Goal: Information Seeking & Learning: Learn about a topic

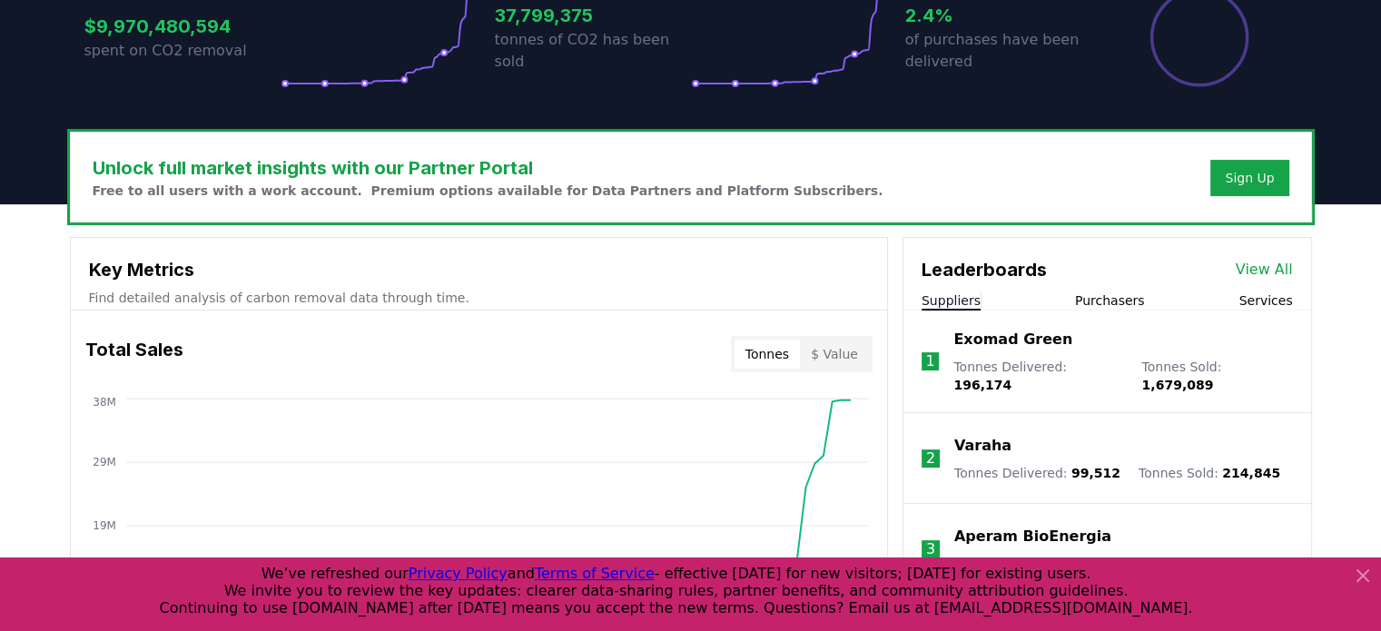
scroll to position [545, 0]
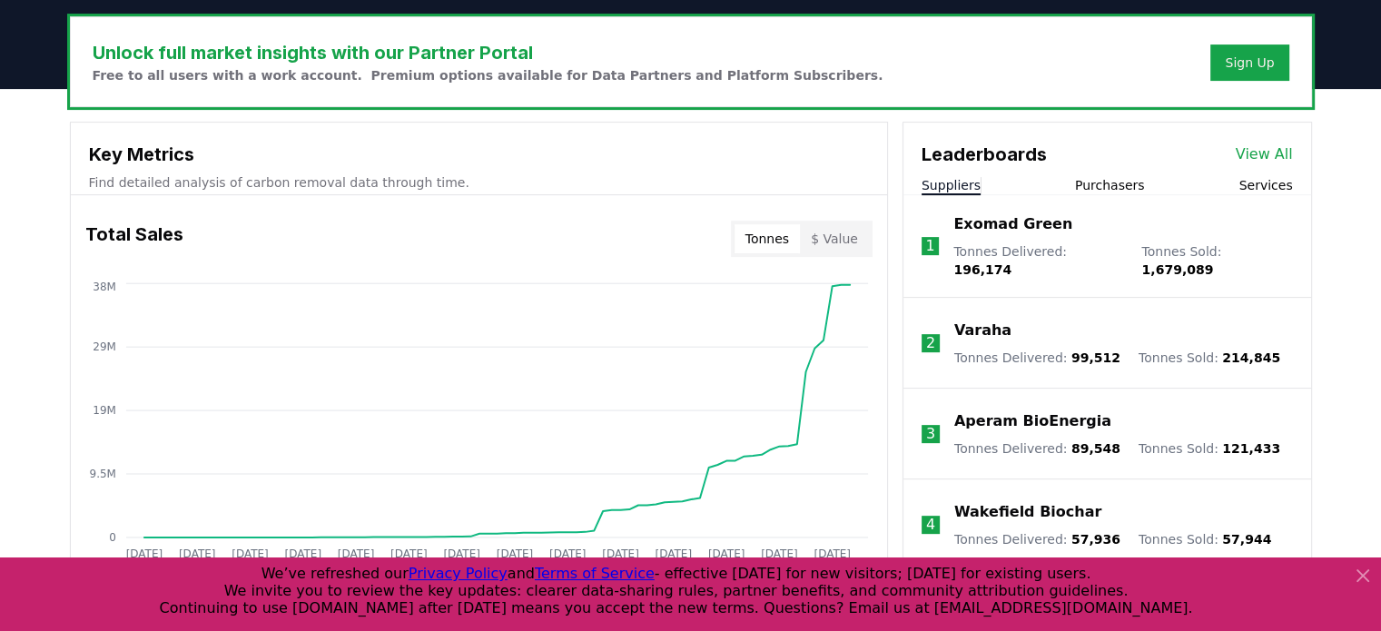
click at [1036, 222] on p "Exomad Green" at bounding box center [1012, 224] width 119 height 22
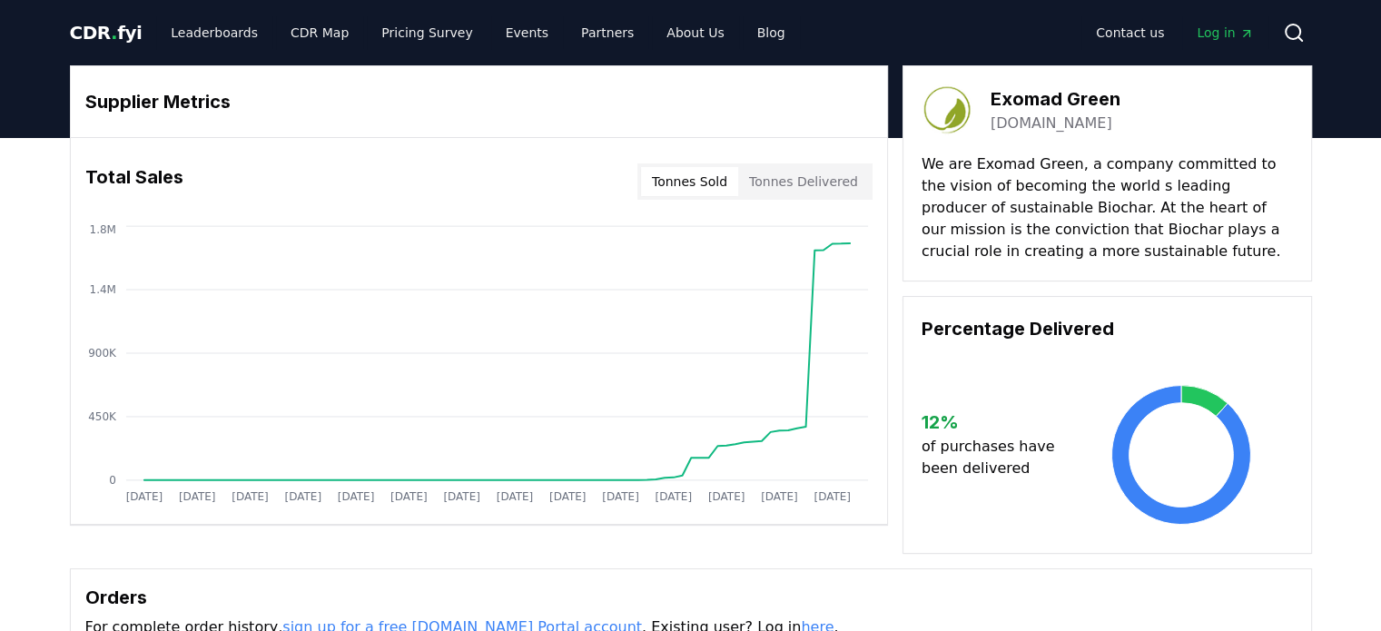
click at [698, 188] on button "Tonnes Sold" at bounding box center [689, 181] width 97 height 29
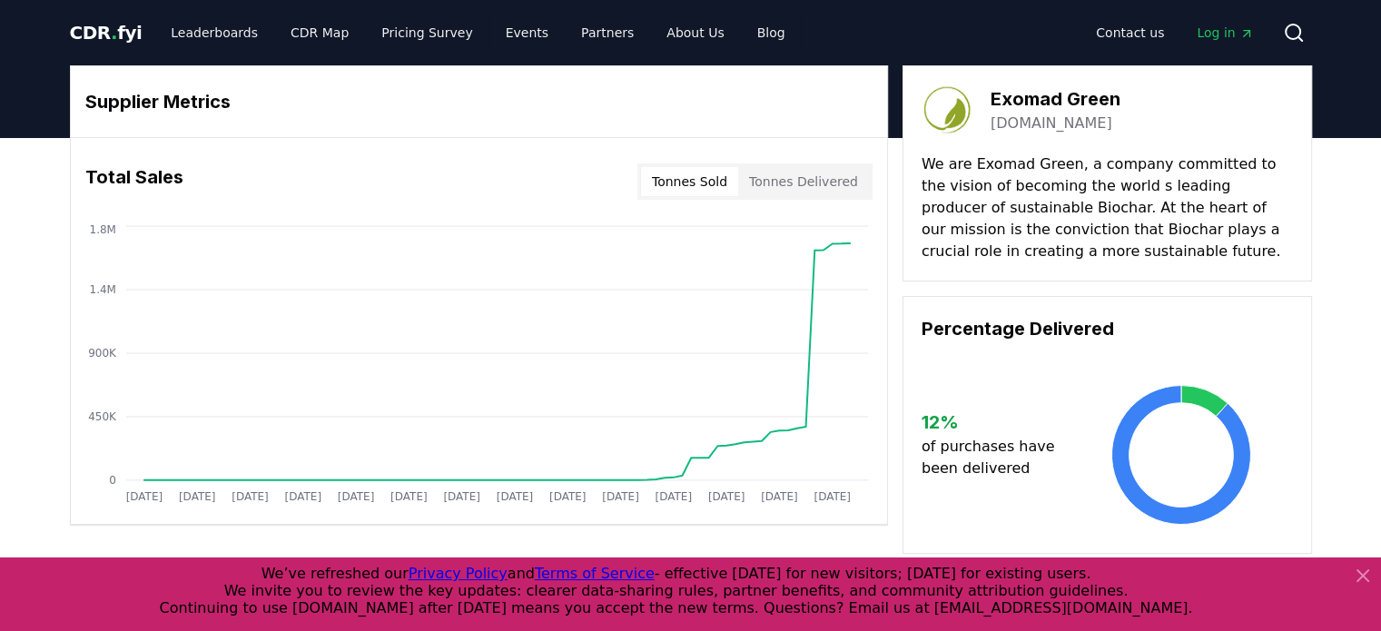
click at [780, 179] on button "Tonnes Delivered" at bounding box center [803, 181] width 131 height 29
click at [722, 180] on button "Tonnes Sold" at bounding box center [689, 181] width 97 height 29
click at [821, 180] on button "Tonnes Delivered" at bounding box center [803, 181] width 131 height 29
click at [727, 183] on button "Tonnes Sold" at bounding box center [689, 181] width 97 height 29
click at [817, 183] on button "Tonnes Delivered" at bounding box center [803, 181] width 131 height 29
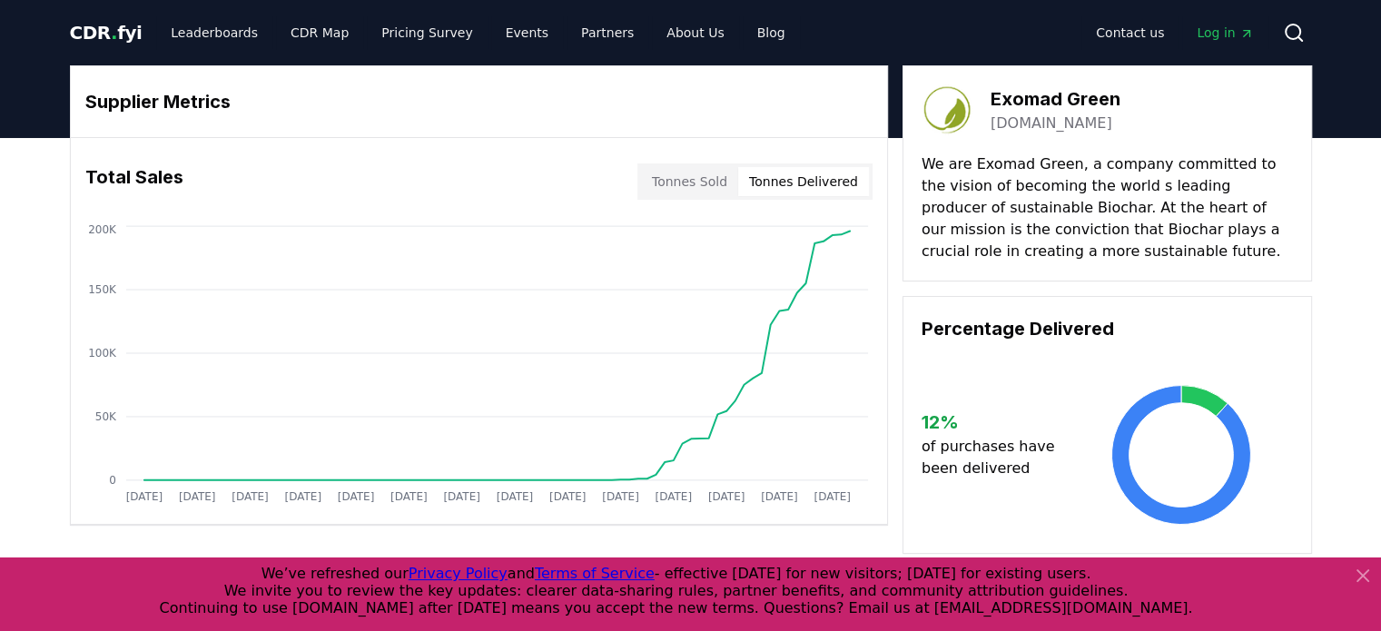
click at [708, 188] on button "Tonnes Sold" at bounding box center [689, 181] width 97 height 29
click at [768, 188] on button "Tonnes Delivered" at bounding box center [803, 181] width 131 height 29
